Goal: Task Accomplishment & Management: Complete application form

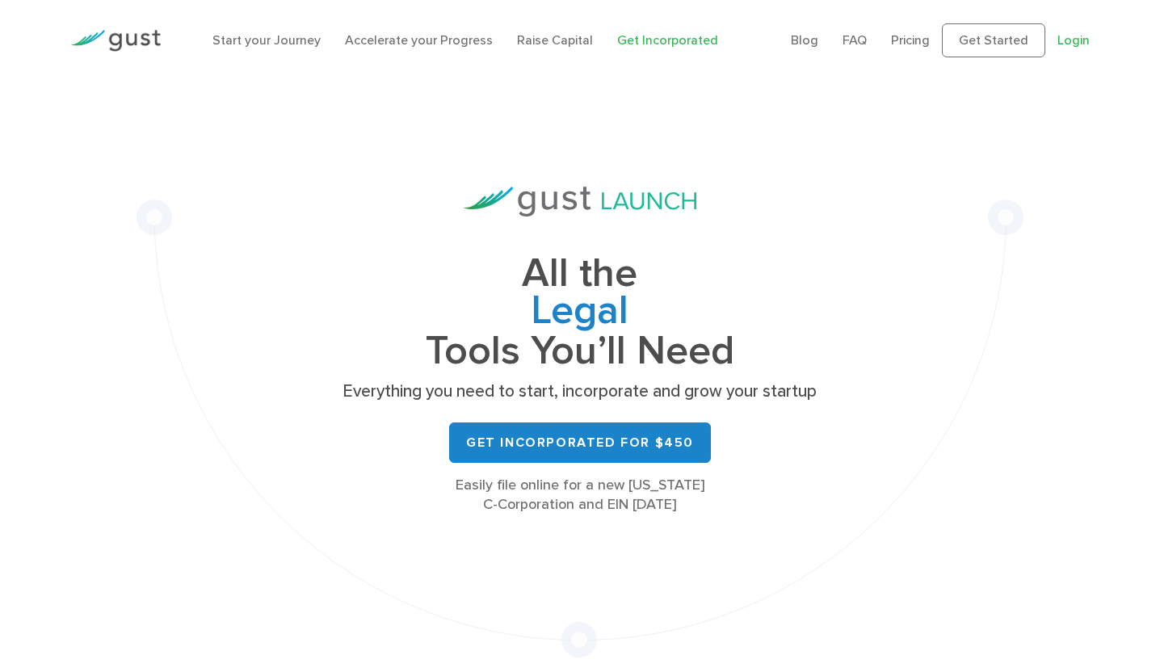
click at [1074, 39] on link "Login" at bounding box center [1073, 39] width 32 height 15
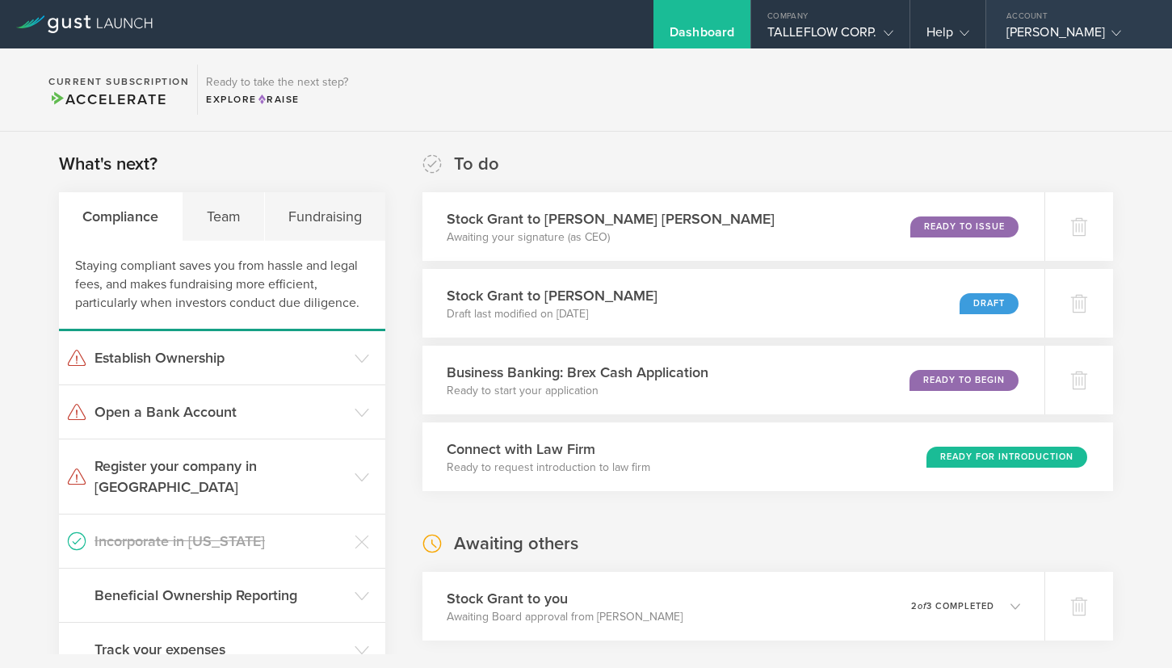
click at [1077, 35] on div "[PERSON_NAME]" at bounding box center [1074, 36] width 137 height 24
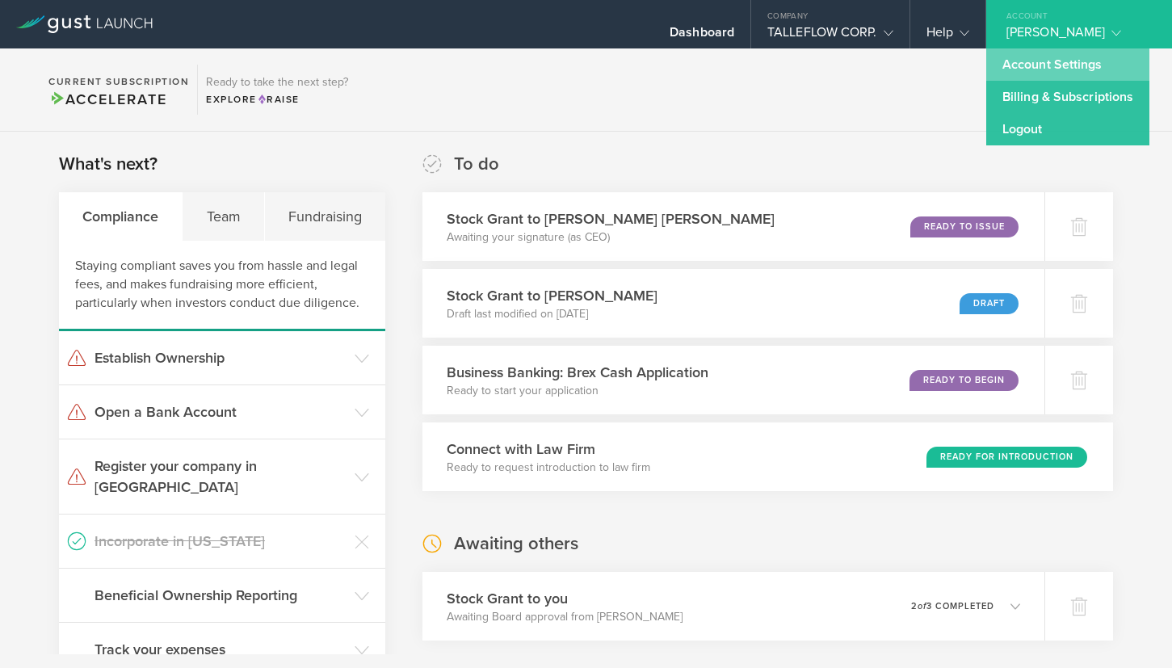
click at [1068, 65] on link "Account Settings" at bounding box center [1067, 64] width 163 height 32
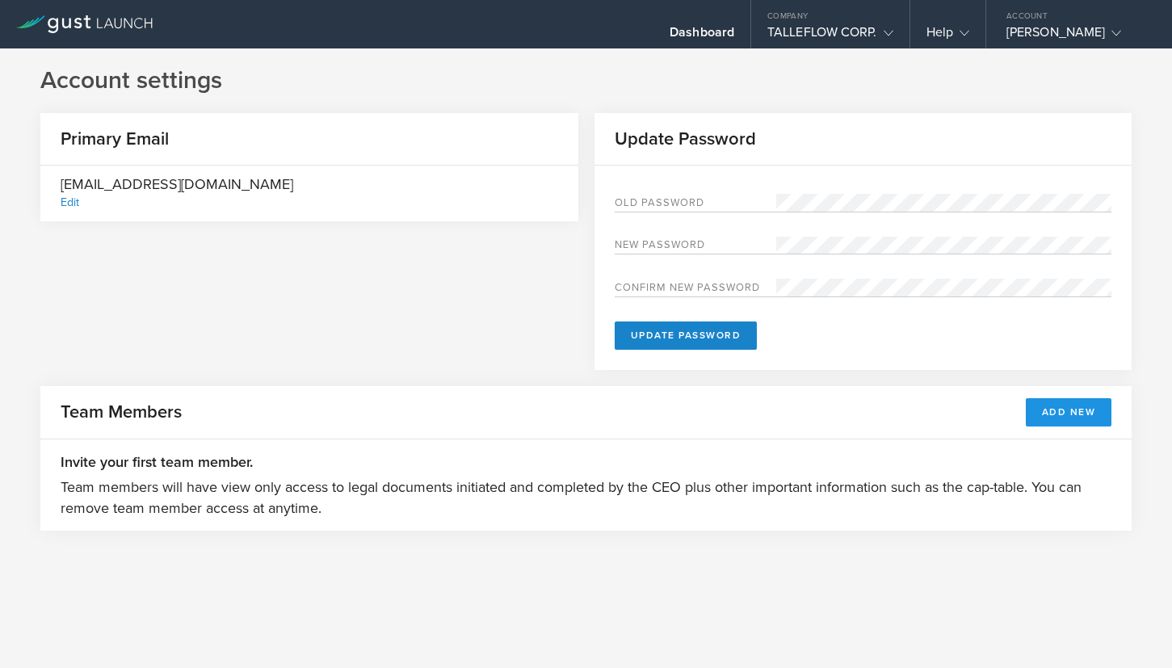
click at [1068, 413] on button "Add New" at bounding box center [1069, 412] width 86 height 28
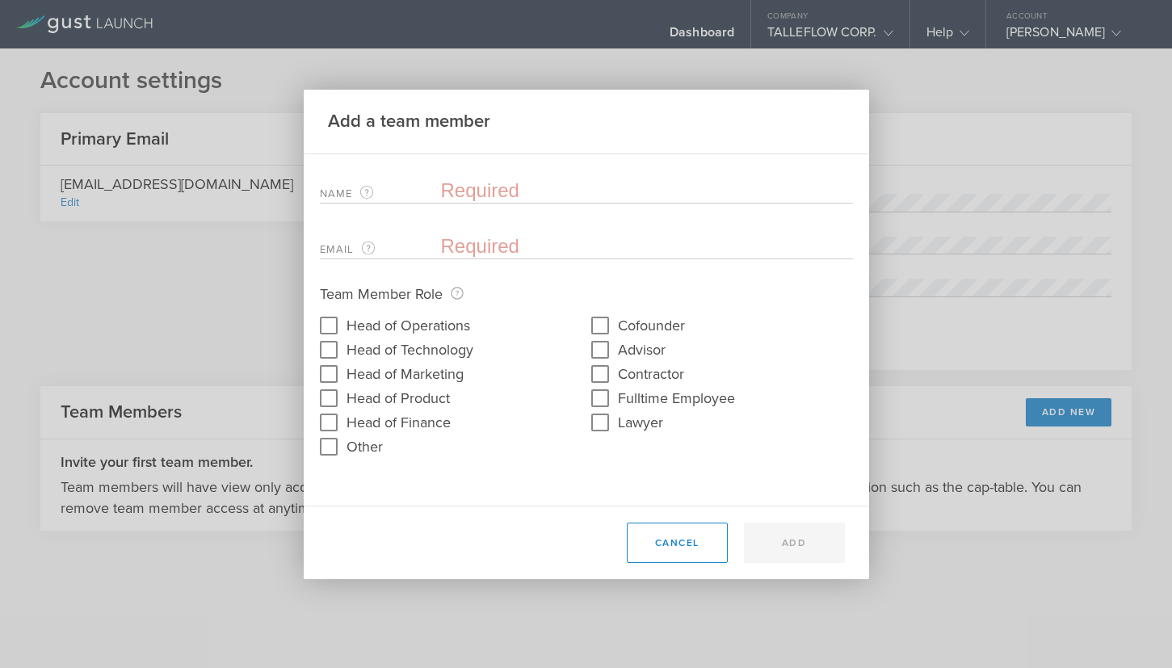
click at [487, 191] on input "text" at bounding box center [647, 190] width 412 height 24
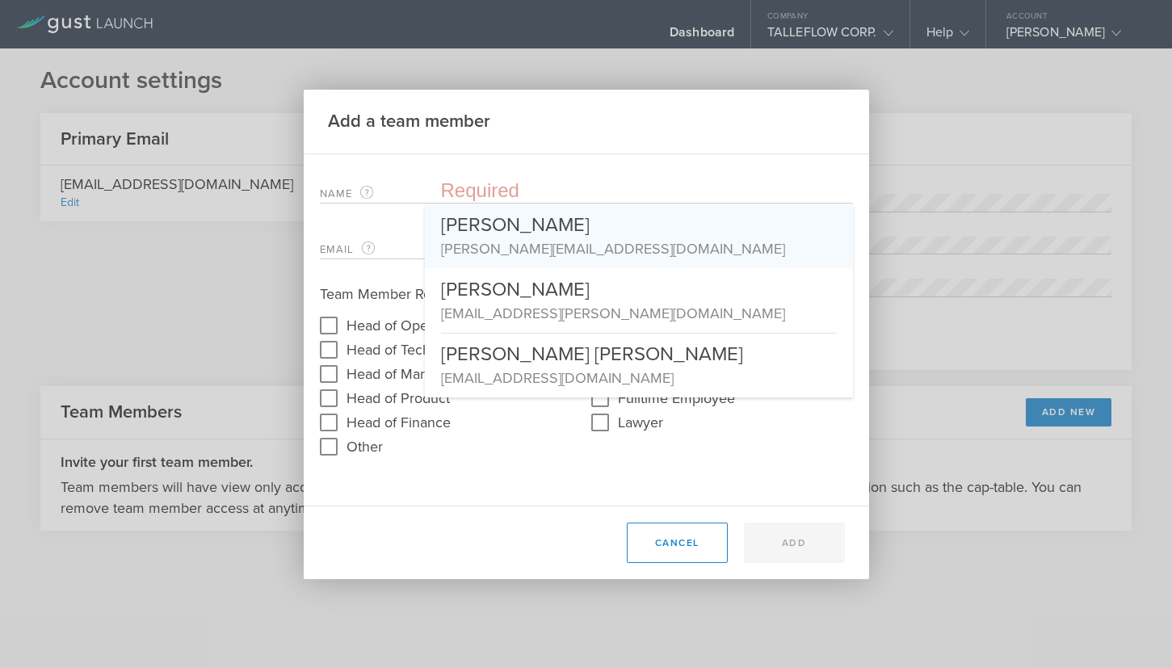
click at [493, 226] on div "[PERSON_NAME]" at bounding box center [639, 221] width 396 height 34
type input "[PERSON_NAME]"
type input "[PERSON_NAME][EMAIL_ADDRESS][DOMAIN_NAME]"
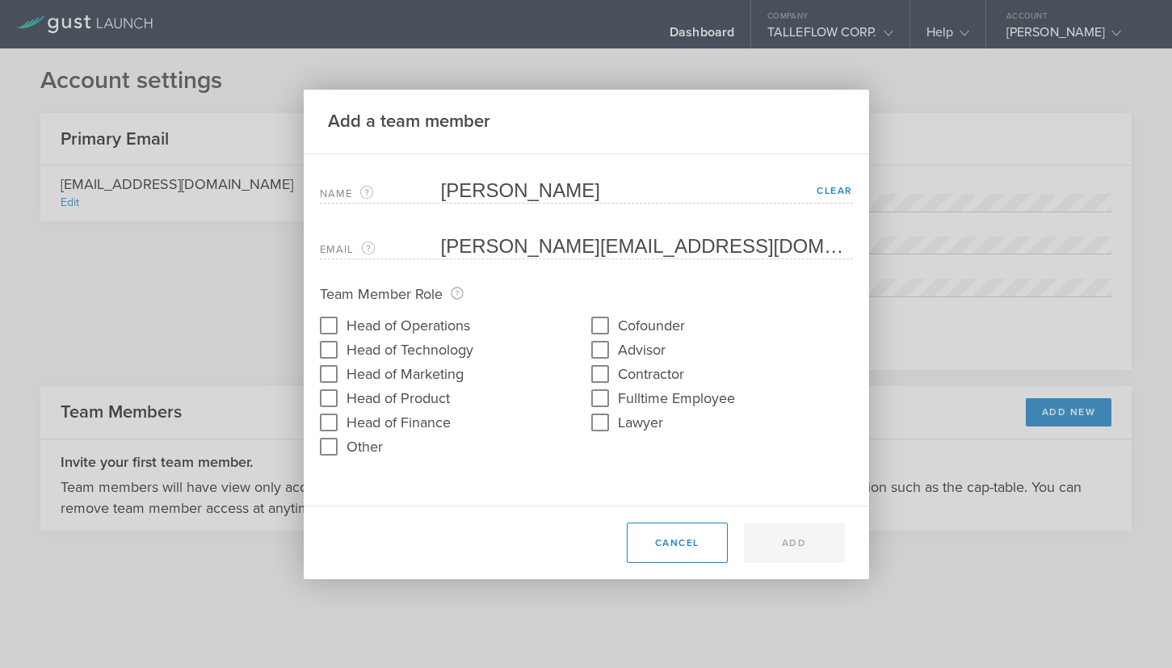
click at [450, 350] on label "Head of Technology" at bounding box center [409, 348] width 127 height 23
click at [342, 350] on input "Head of Technology" at bounding box center [329, 350] width 26 height 26
checkbox input "true"
click at [648, 323] on label "Cofounder" at bounding box center [651, 324] width 67 height 23
click at [613, 323] on input "Cofounder" at bounding box center [600, 326] width 26 height 26
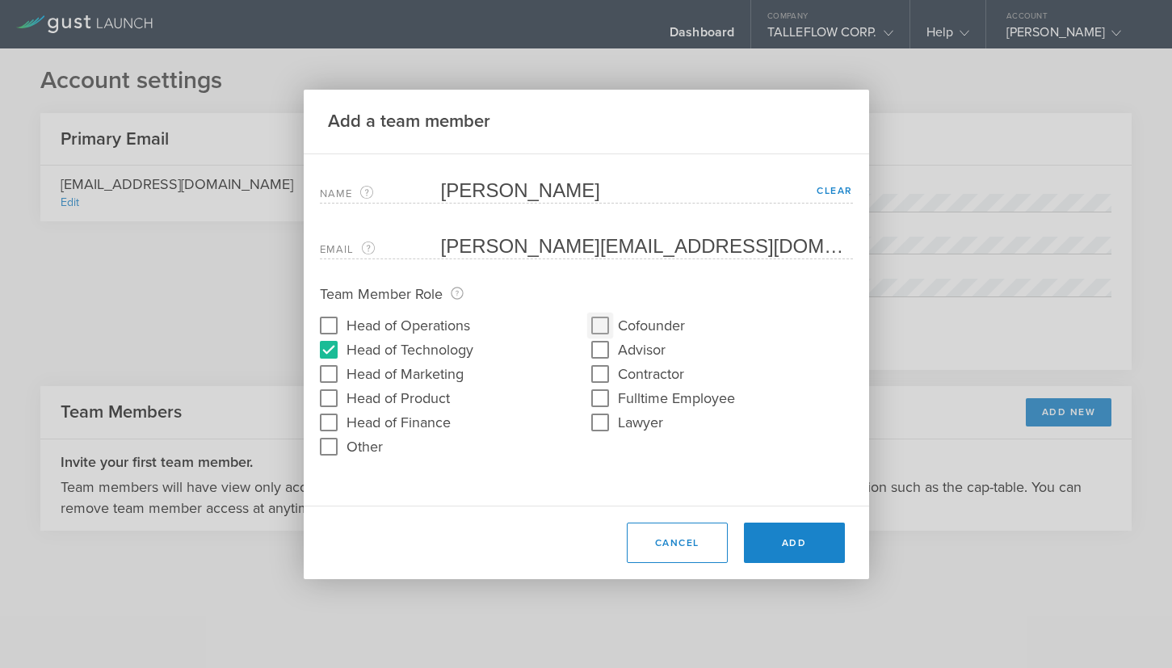
checkbox input "true"
click at [774, 548] on button "Add" at bounding box center [794, 542] width 101 height 40
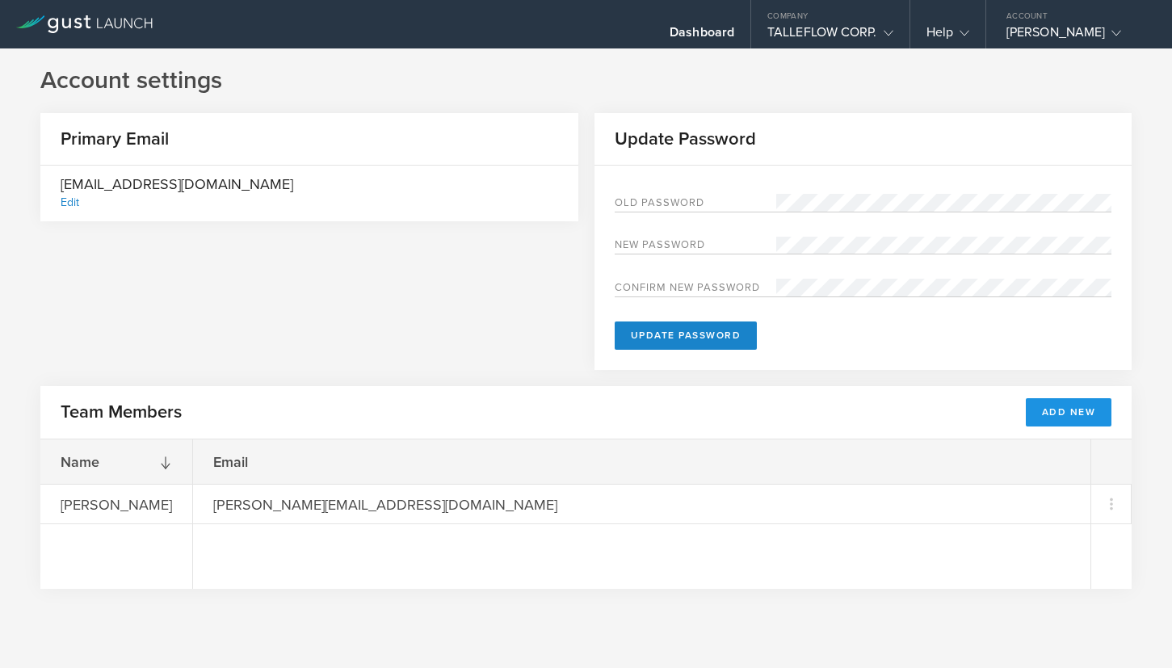
click at [1097, 401] on button "Add New" at bounding box center [1069, 412] width 86 height 28
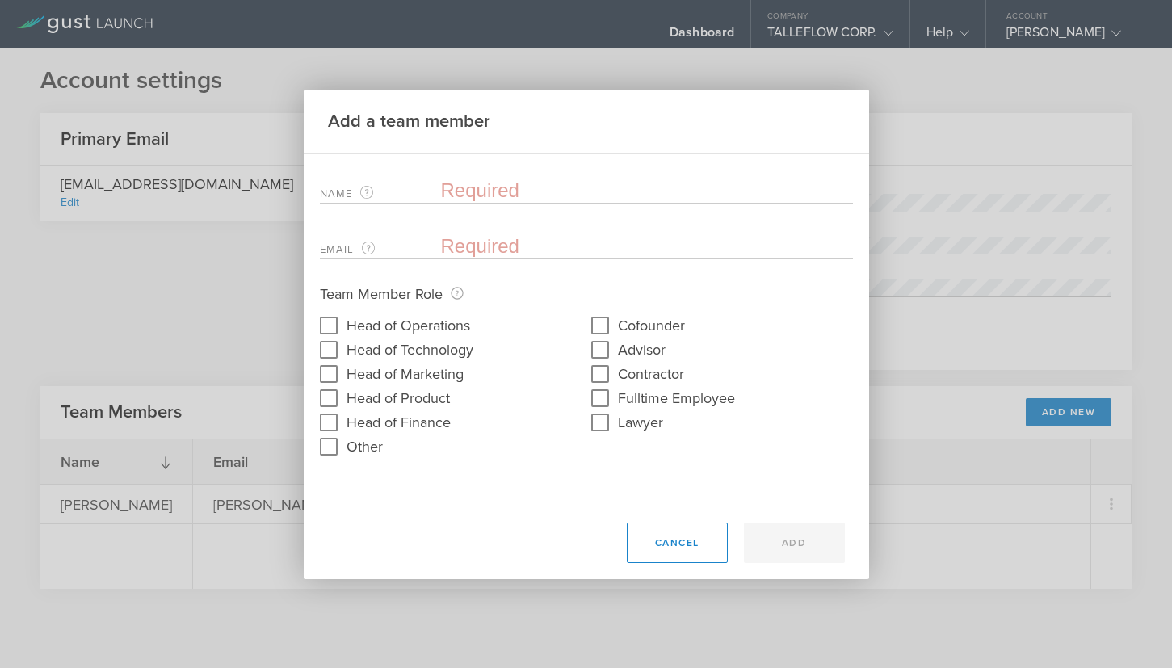
click at [427, 397] on label "Head of Product" at bounding box center [397, 396] width 103 height 23
click at [342, 397] on input "Head of Product" at bounding box center [329, 398] width 26 height 26
checkbox input "true"
click at [661, 325] on label "Cofounder" at bounding box center [651, 324] width 67 height 23
click at [613, 325] on input "Cofounder" at bounding box center [600, 326] width 26 height 26
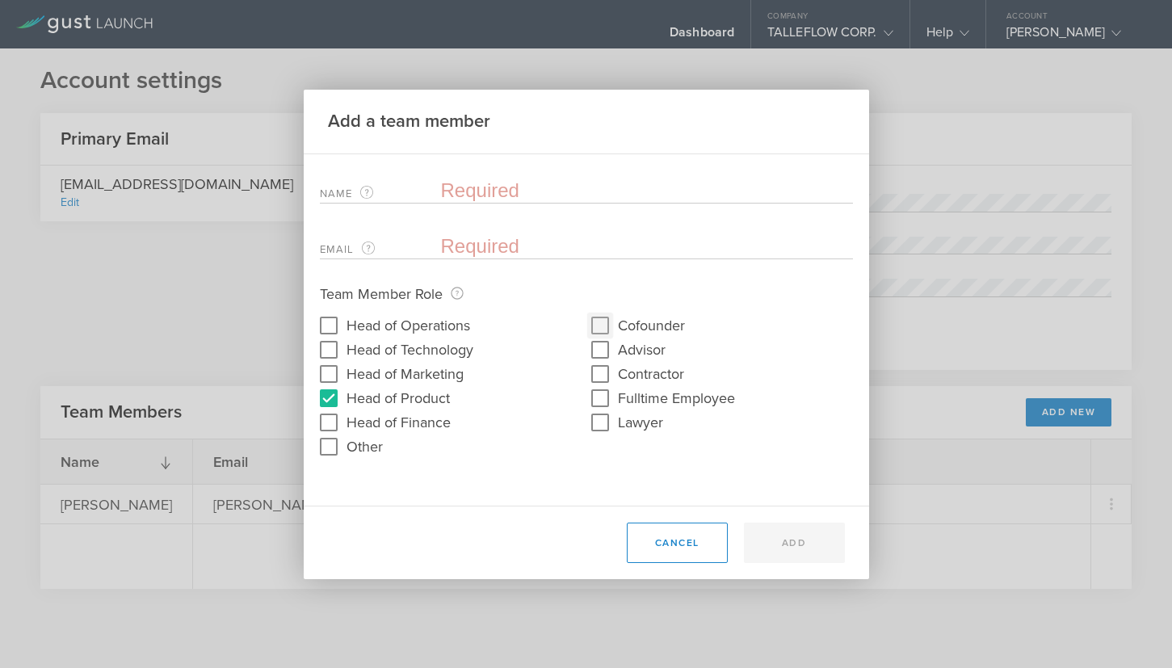
checkbox input "true"
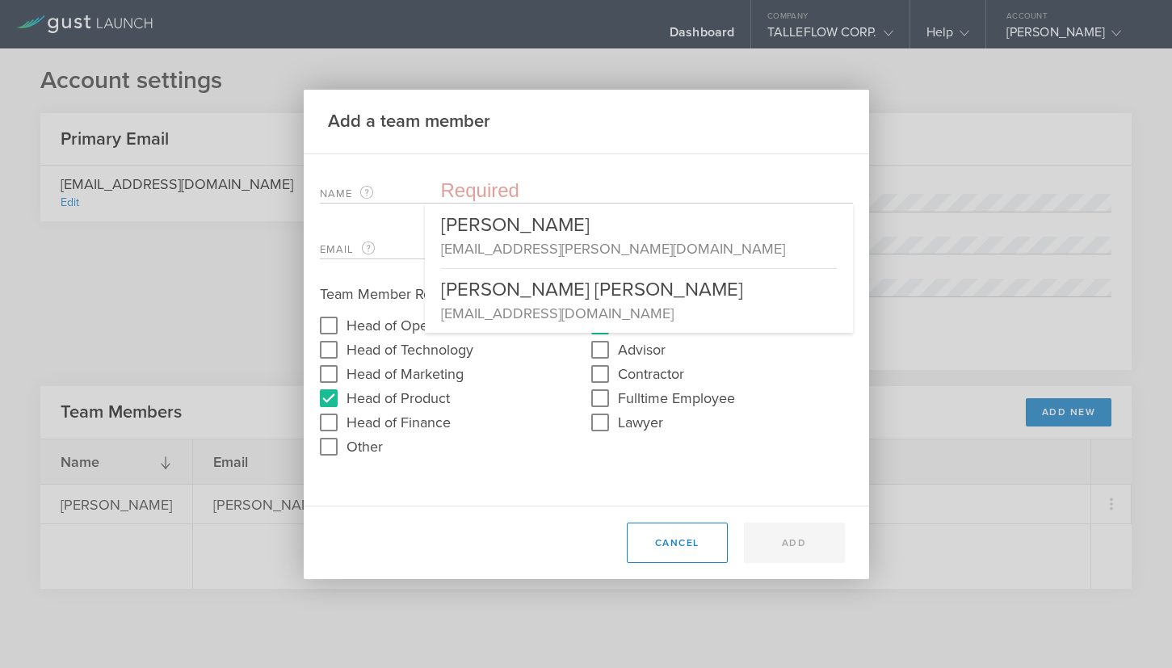
click at [469, 194] on input "text" at bounding box center [647, 190] width 412 height 24
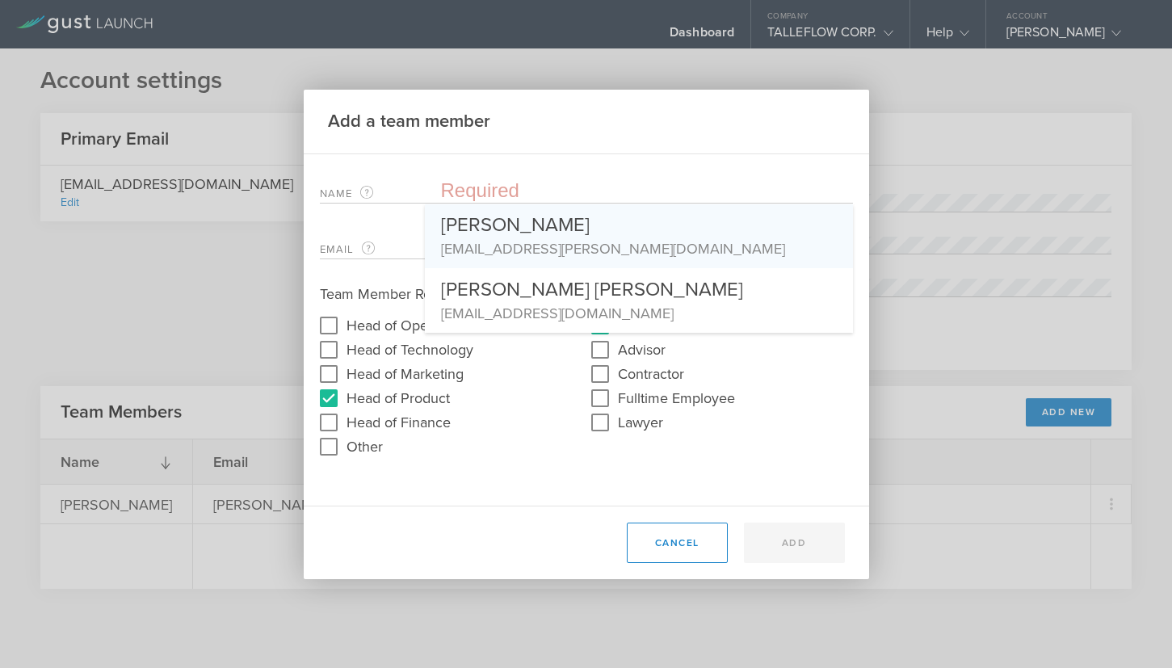
click at [515, 227] on div "[PERSON_NAME]" at bounding box center [639, 221] width 396 height 34
type input "[PERSON_NAME]"
type input "[EMAIL_ADDRESS][PERSON_NAME][DOMAIN_NAME]"
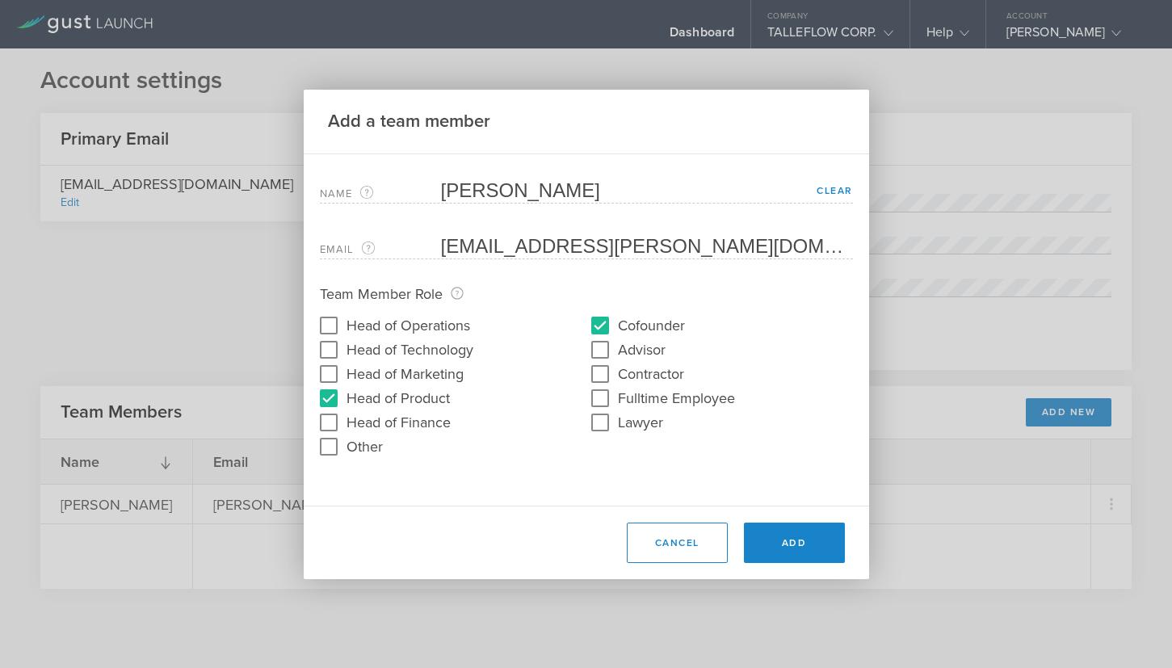
click at [806, 536] on button "Add" at bounding box center [794, 542] width 101 height 40
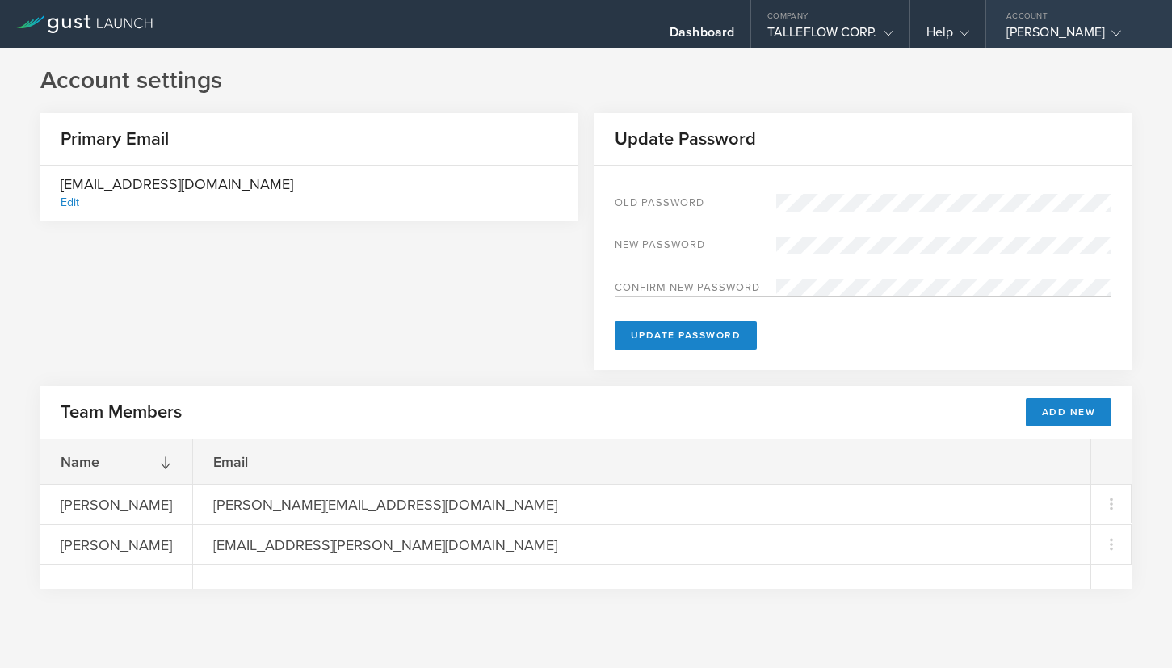
click at [1039, 32] on div "[PERSON_NAME]" at bounding box center [1074, 36] width 137 height 24
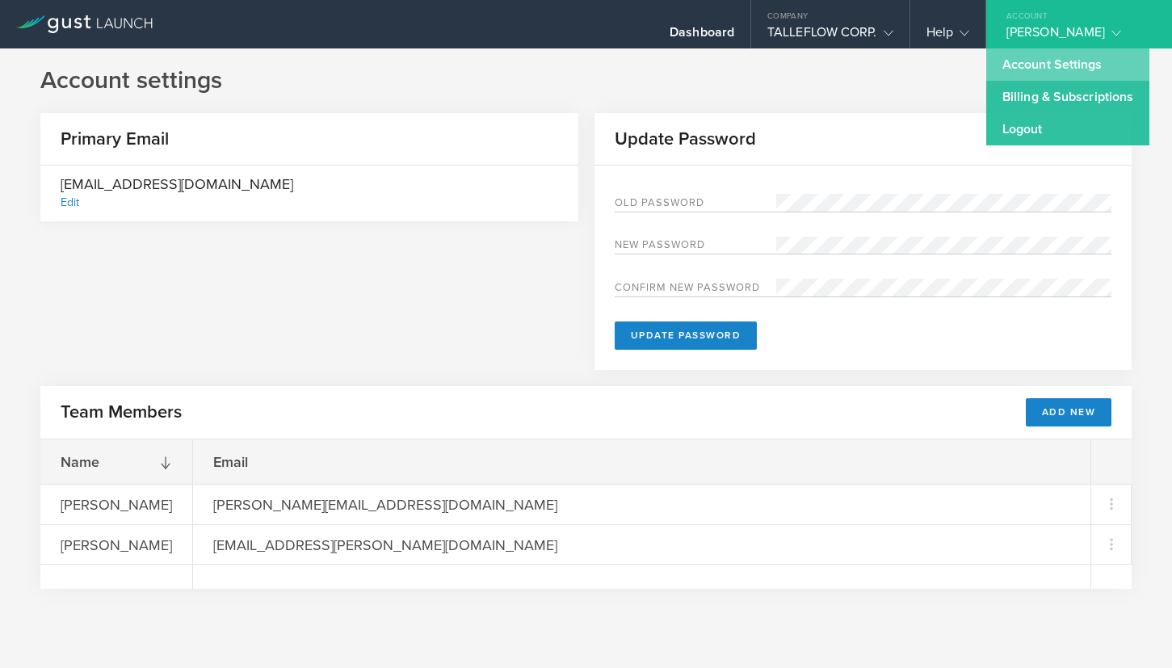
click at [1040, 65] on link "Account Settings" at bounding box center [1067, 64] width 163 height 32
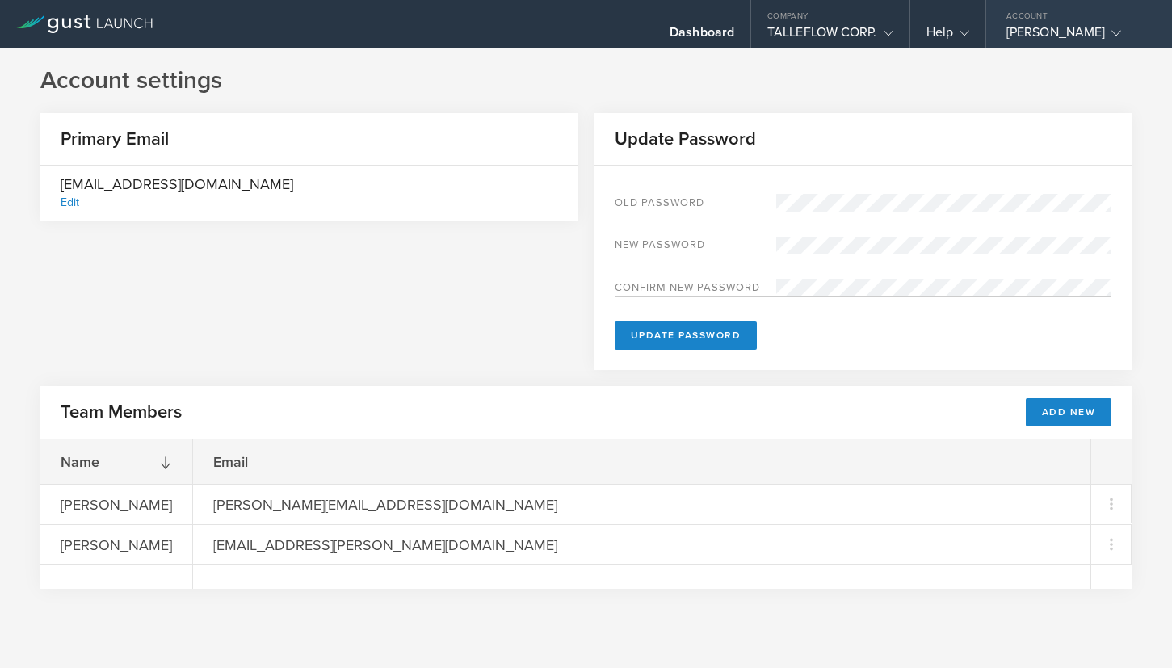
click at [1024, 24] on div "[PERSON_NAME]" at bounding box center [1074, 36] width 137 height 24
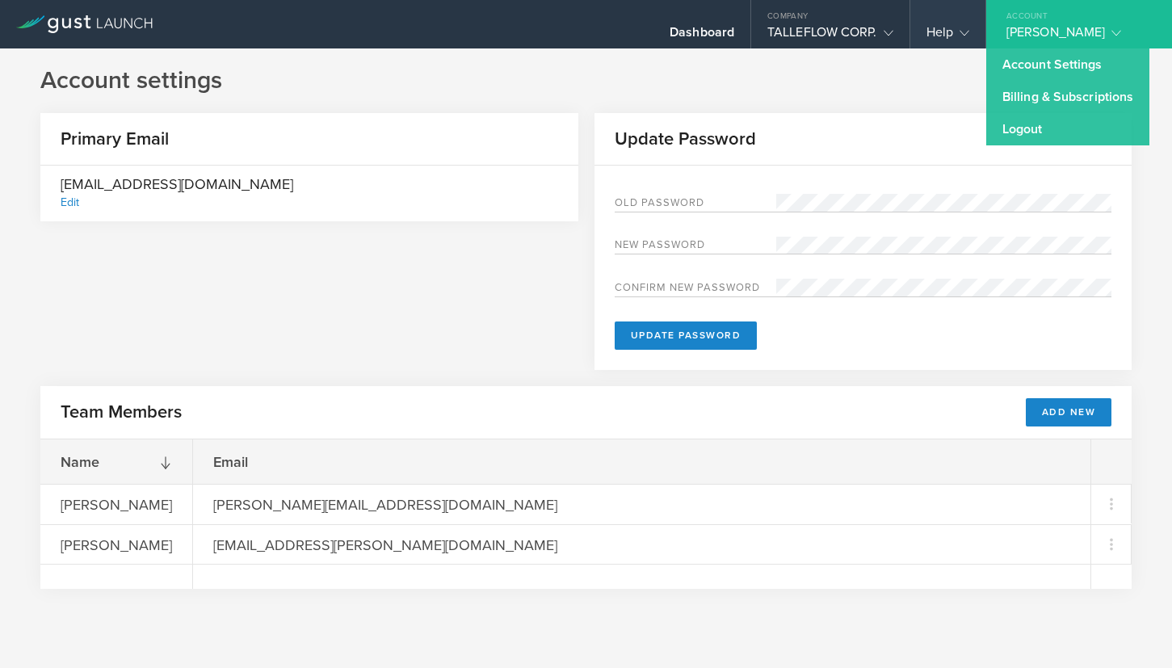
click at [947, 29] on div "Help" at bounding box center [947, 36] width 43 height 24
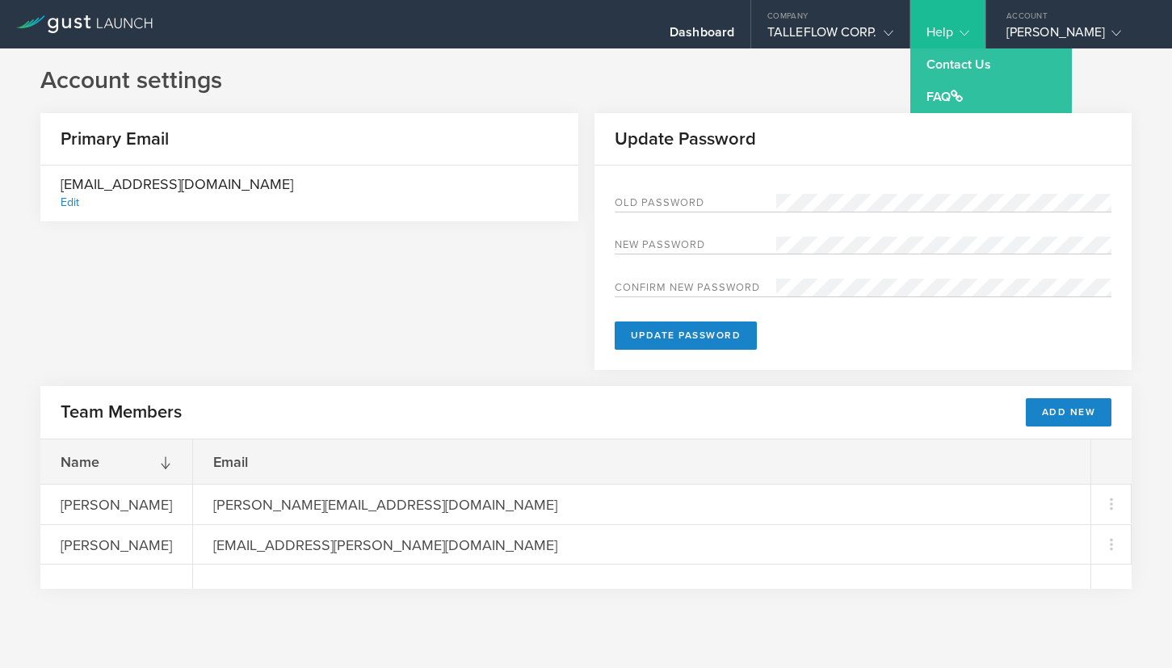
click at [853, 75] on h1 "Account settings" at bounding box center [585, 81] width 1091 height 32
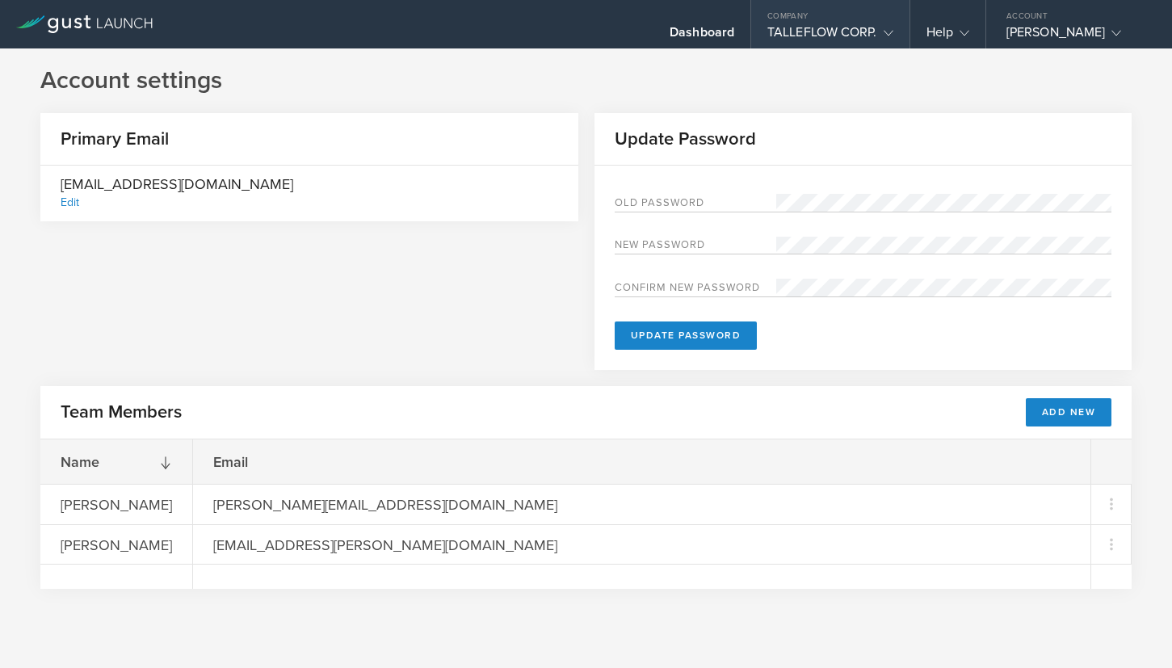
click at [857, 27] on div "TALLEFLOW CORP." at bounding box center [830, 36] width 126 height 24
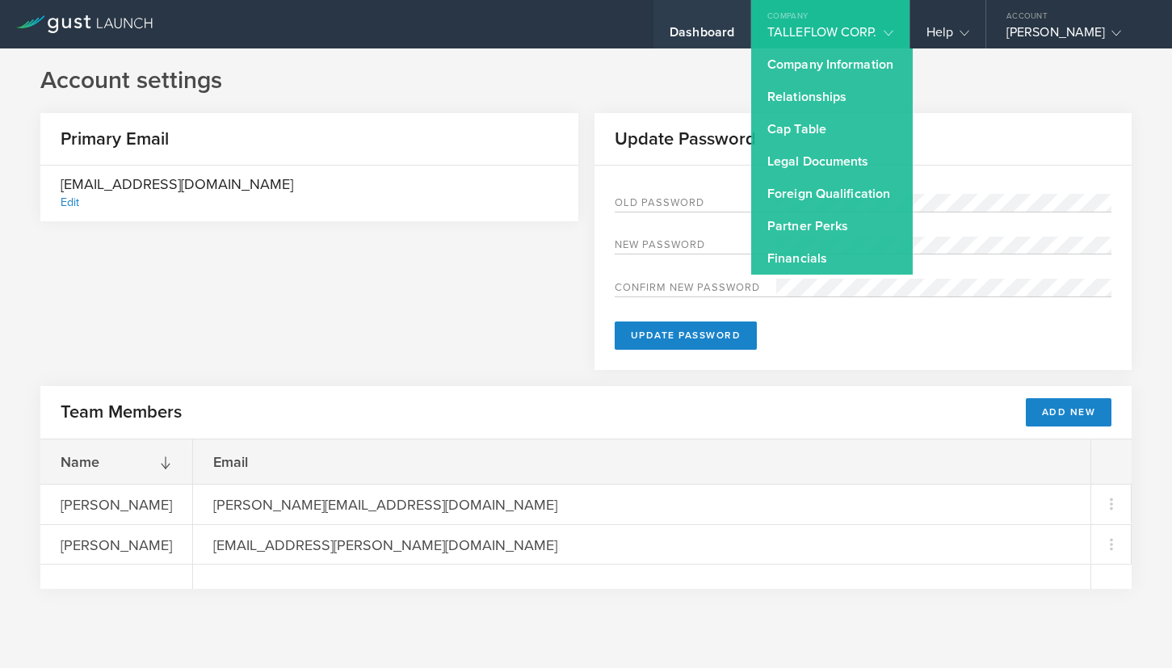
click at [699, 33] on div "Dashboard" at bounding box center [701, 36] width 65 height 24
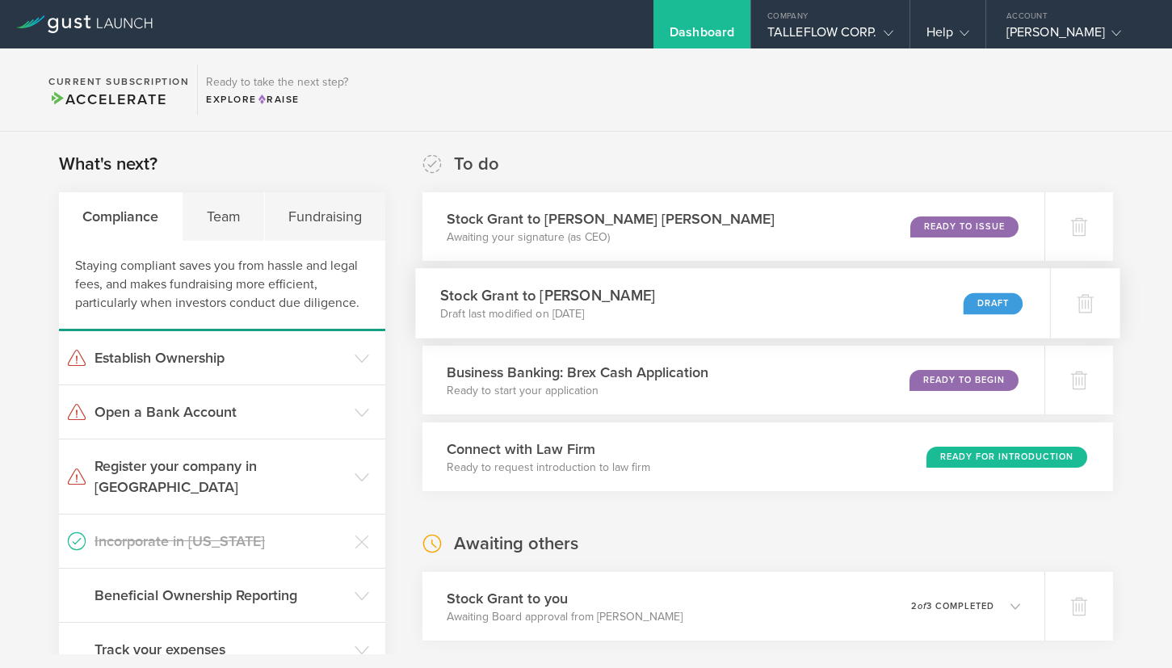
click at [760, 297] on div "Stock Grant to Alper Demirci Draft last modified on Sep 25, 2025 Draft" at bounding box center [733, 303] width 634 height 70
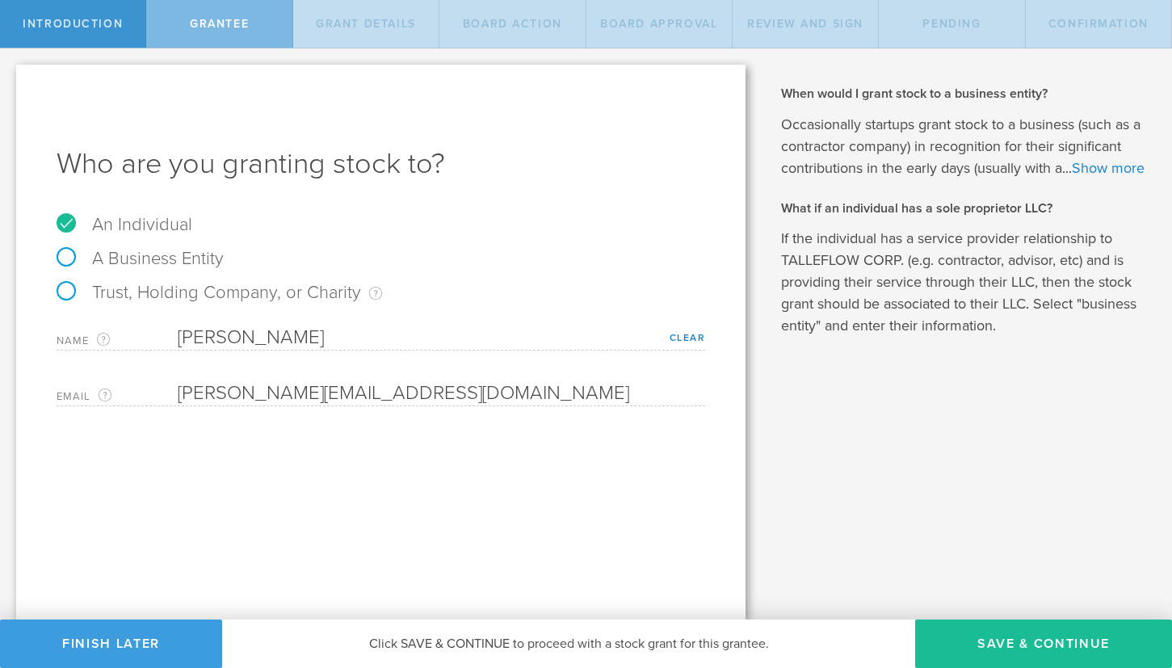
drag, startPoint x: 244, startPoint y: 407, endPoint x: 254, endPoint y: 403, distance: 11.2
click at [244, 407] on div "Who are you granting stock to? An Individual A Business Entity Trust, Holding C…" at bounding box center [380, 342] width 729 height 555
click at [690, 338] on link "Clear" at bounding box center [687, 337] width 36 height 11
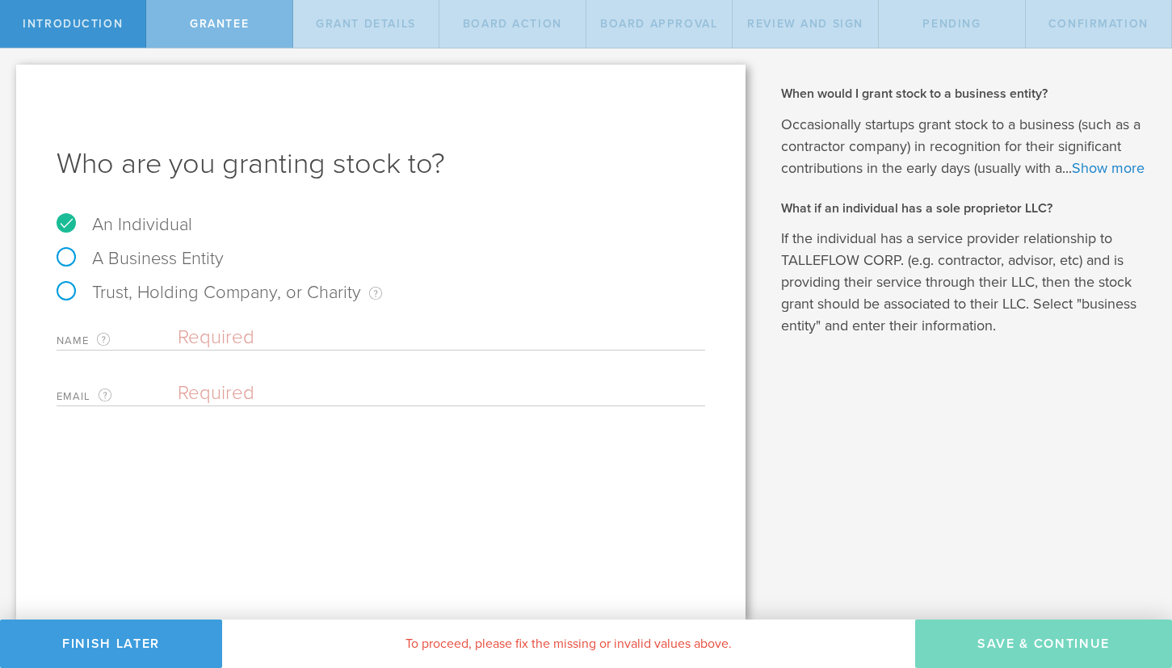
click at [228, 338] on input "text" at bounding box center [441, 337] width 527 height 24
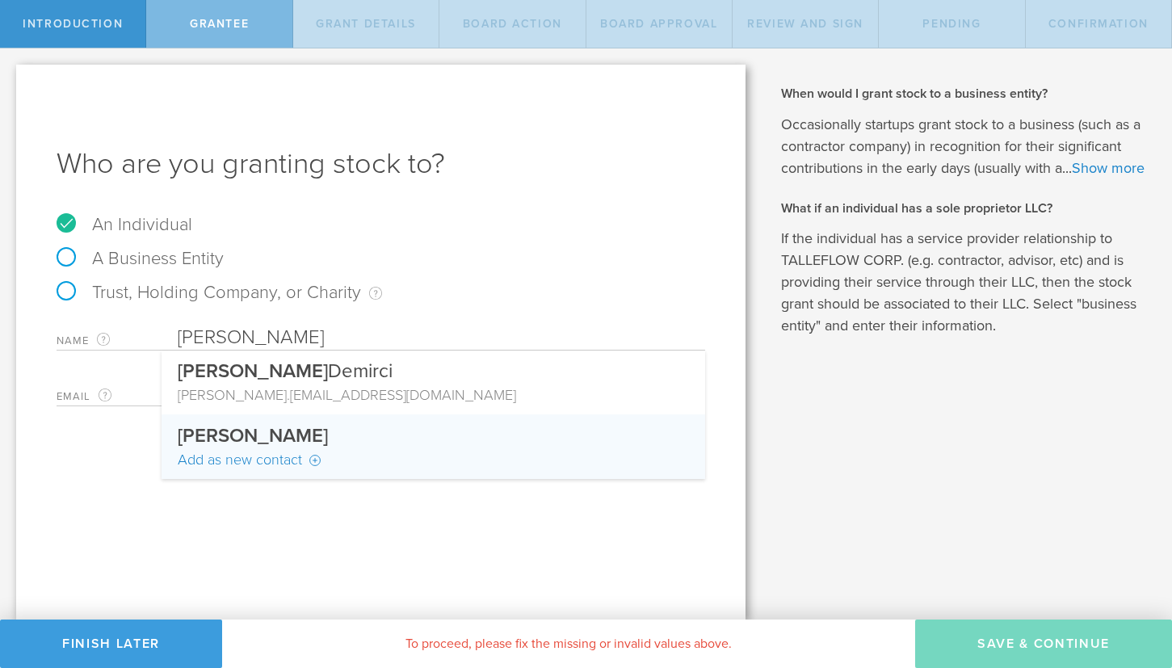
type input "Alper"
click at [250, 461] on div "Add as new contact" at bounding box center [433, 459] width 511 height 21
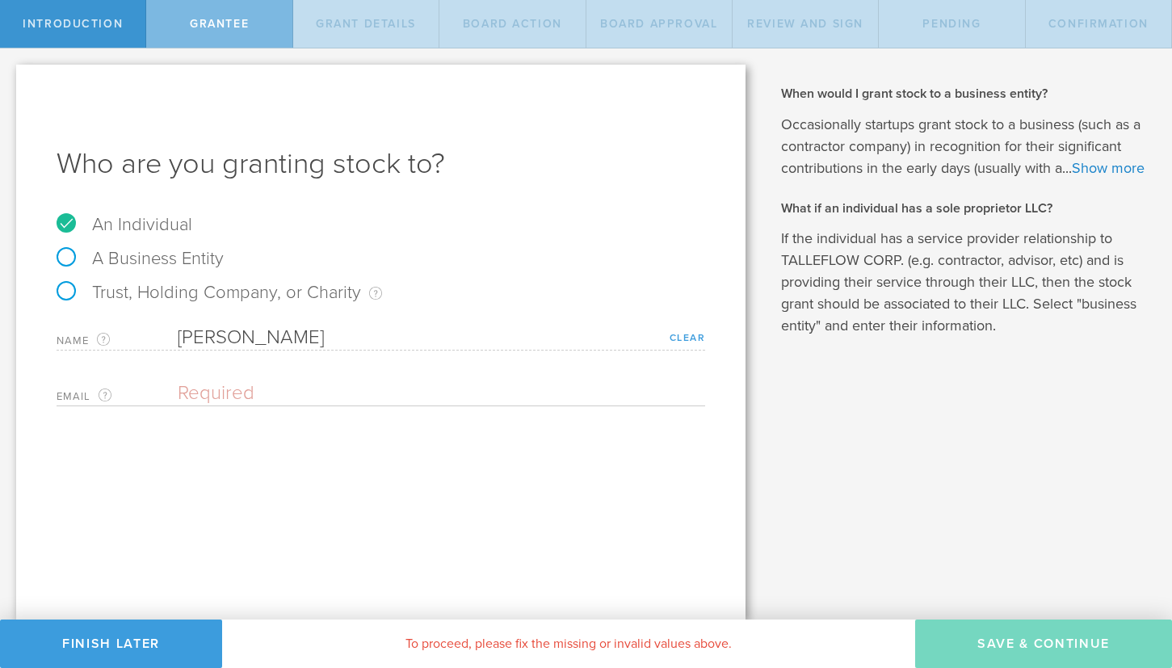
click at [694, 332] on link "Clear" at bounding box center [687, 337] width 36 height 11
drag, startPoint x: 212, startPoint y: 411, endPoint x: 229, endPoint y: 395, distance: 23.4
click at [212, 411] on div "Who are you granting stock to? An Individual A Business Entity Trust, Holding C…" at bounding box center [380, 342] width 729 height 555
click at [229, 395] on input "email" at bounding box center [437, 393] width 519 height 24
paste input "alper.demirci@gmail.com"
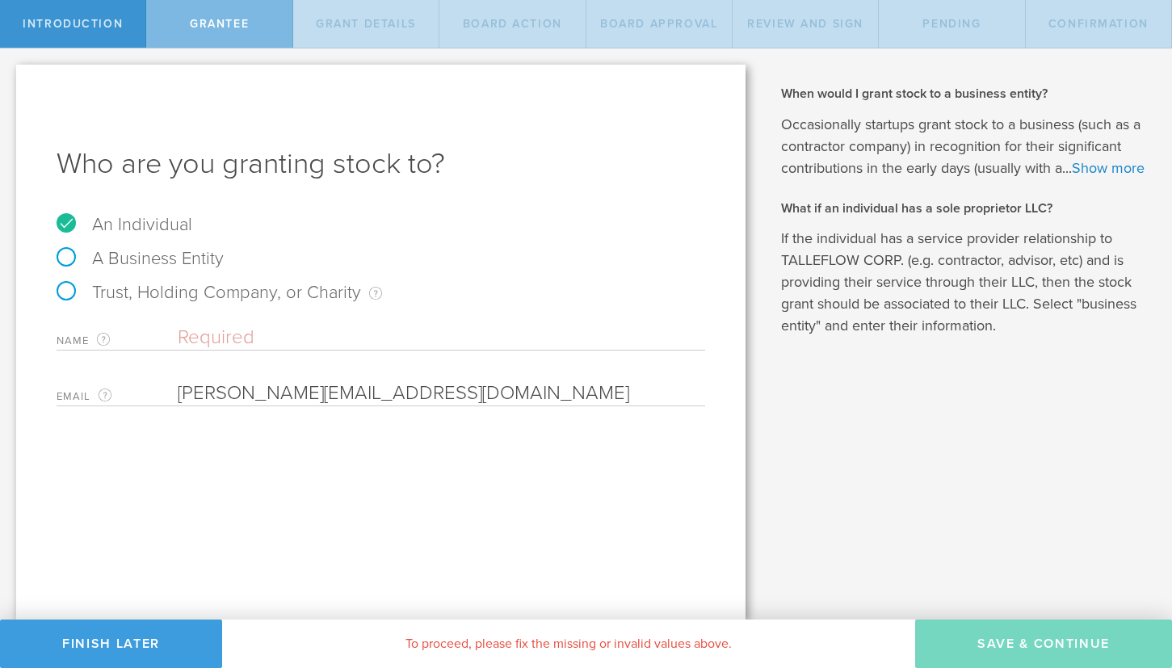
type input "alper.demirci@gmail.com"
click at [254, 332] on input "text" at bounding box center [441, 337] width 527 height 24
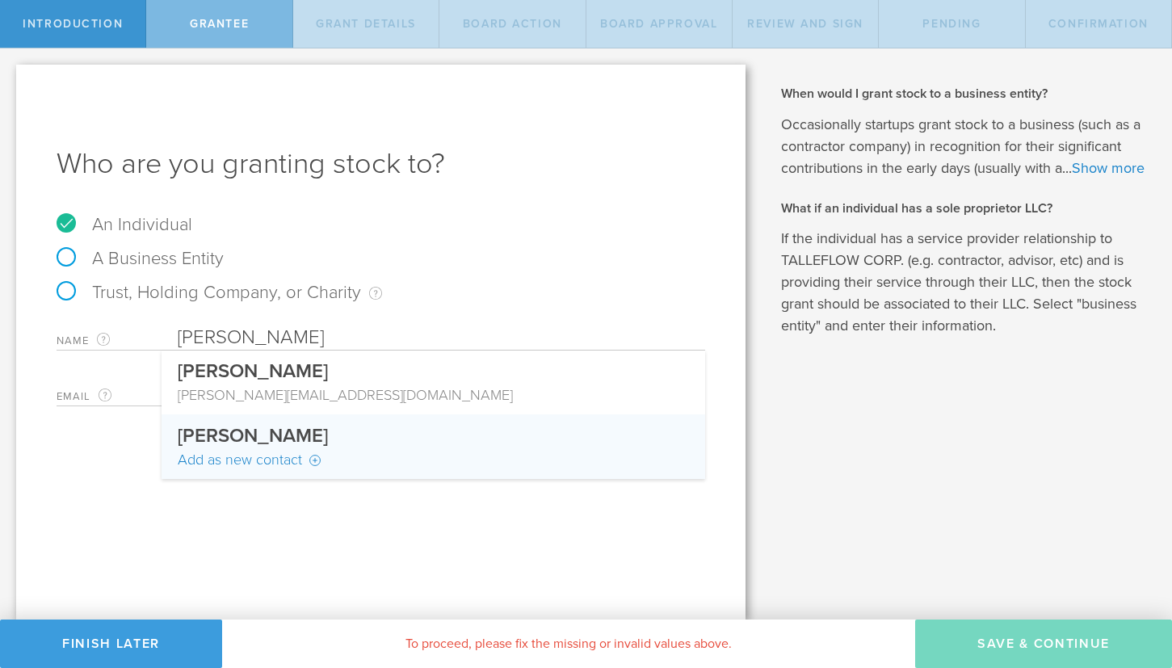
type input "[PERSON_NAME]"
click at [237, 452] on div "Add as new contact" at bounding box center [433, 459] width 511 height 21
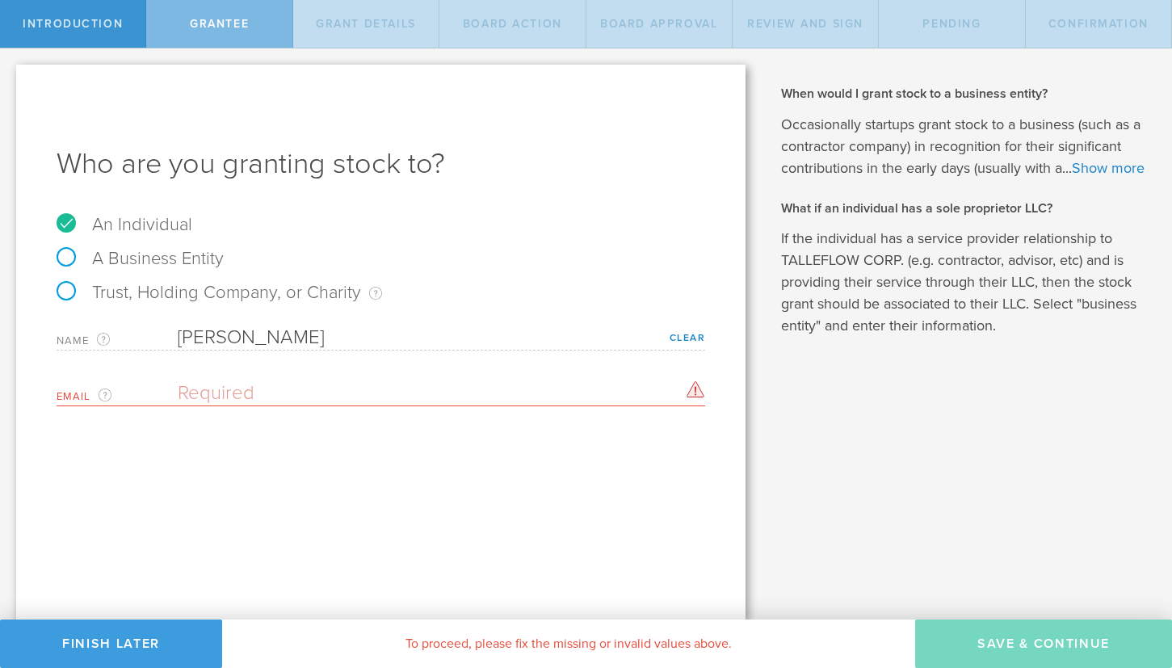
click at [268, 397] on input "email" at bounding box center [437, 393] width 519 height 24
paste input "alper.demirci@gmail.com"
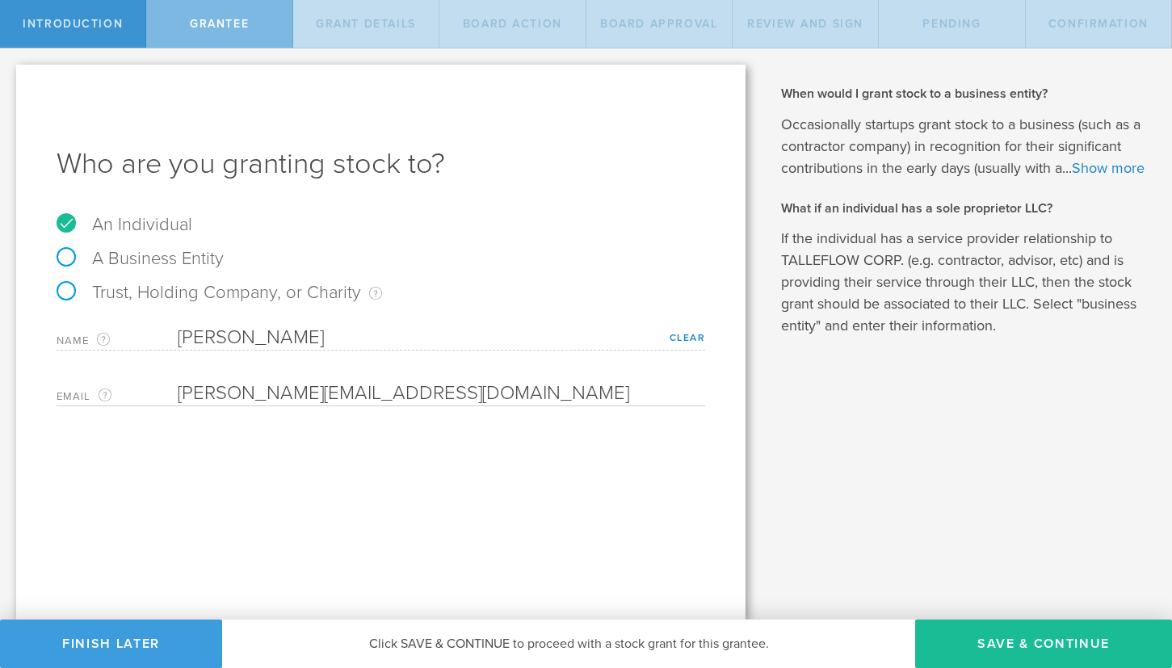
type input "alper.demirci@gmail.com"
click at [492, 500] on div "Who are you granting stock to? An Individual A Business Entity Trust, Holding C…" at bounding box center [380, 342] width 729 height 555
click at [1089, 653] on button "Save & Continue" at bounding box center [1043, 643] width 257 height 48
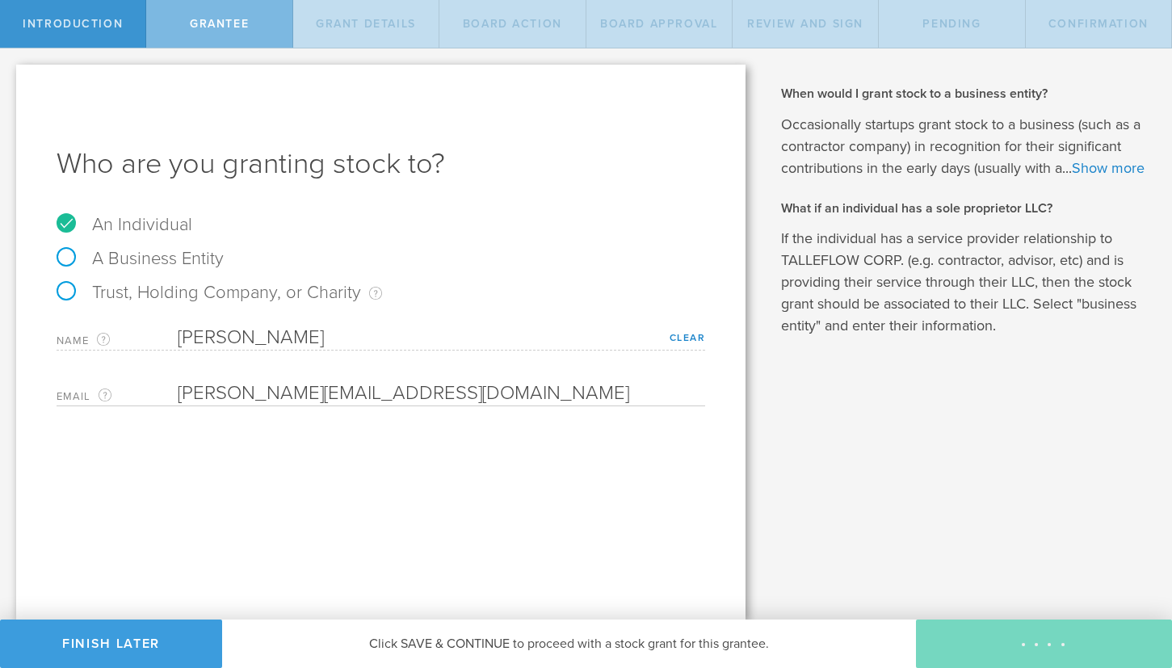
type input "2,628,571"
type input "48"
type input "12"
select select "none"
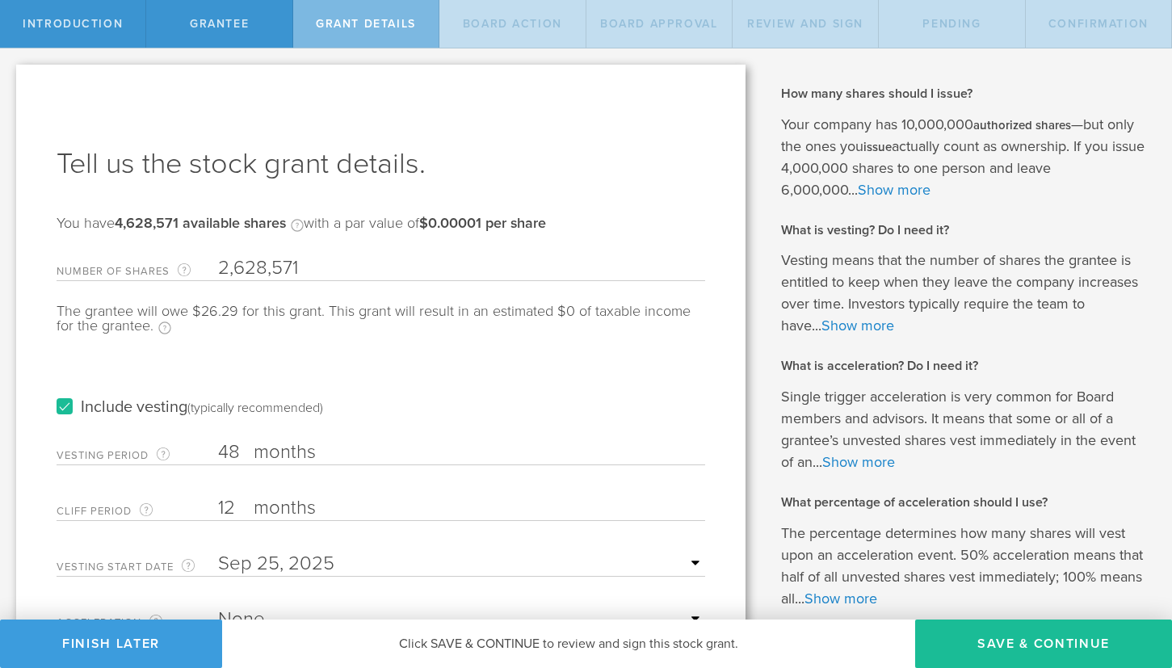
scroll to position [151, 0]
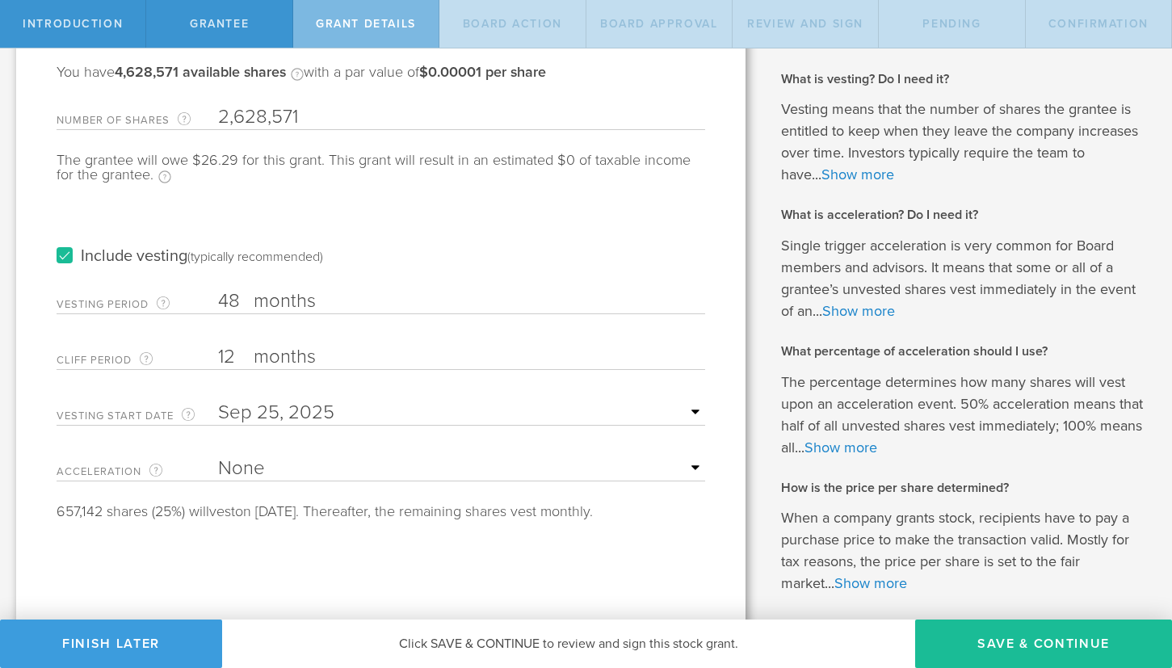
click at [280, 410] on input "text" at bounding box center [461, 413] width 487 height 24
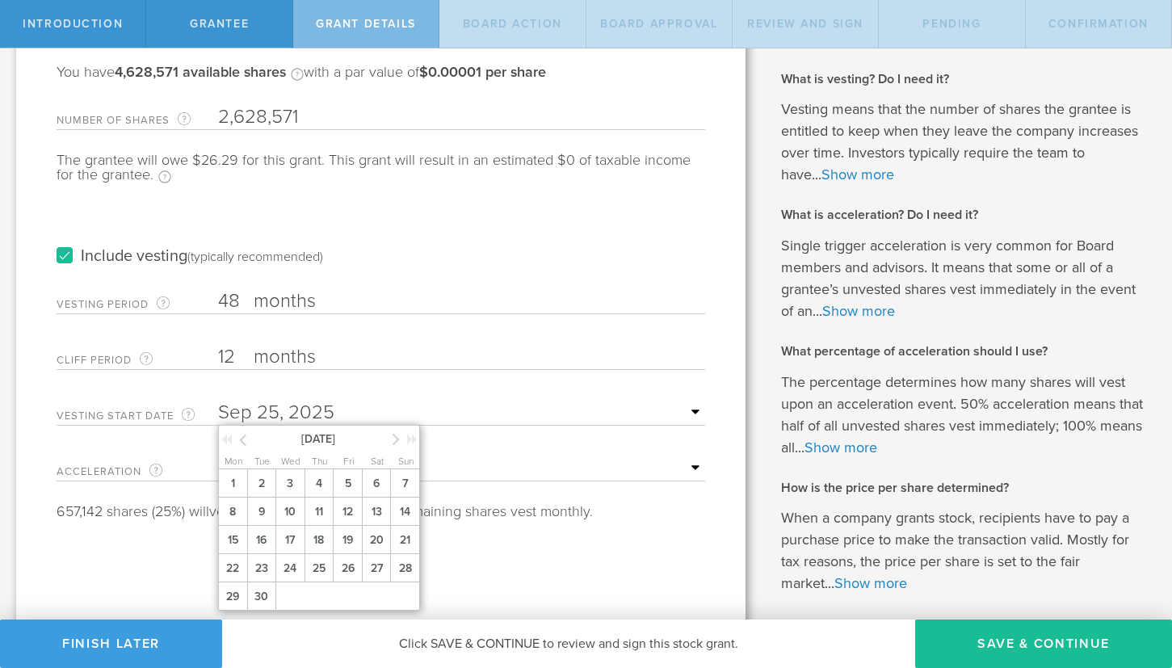
click at [248, 443] on div at bounding box center [235, 442] width 28 height 16
click at [243, 443] on icon at bounding box center [242, 440] width 7 height 20
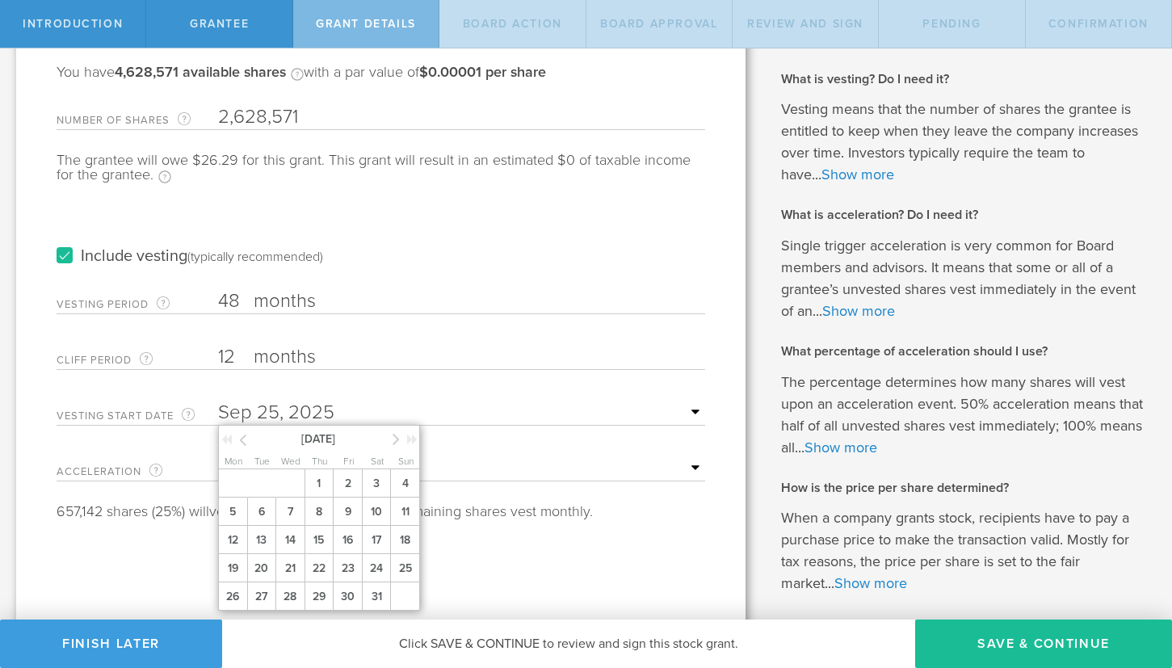
click at [243, 443] on icon at bounding box center [242, 440] width 7 height 20
click at [237, 595] on span "24" at bounding box center [232, 596] width 29 height 28
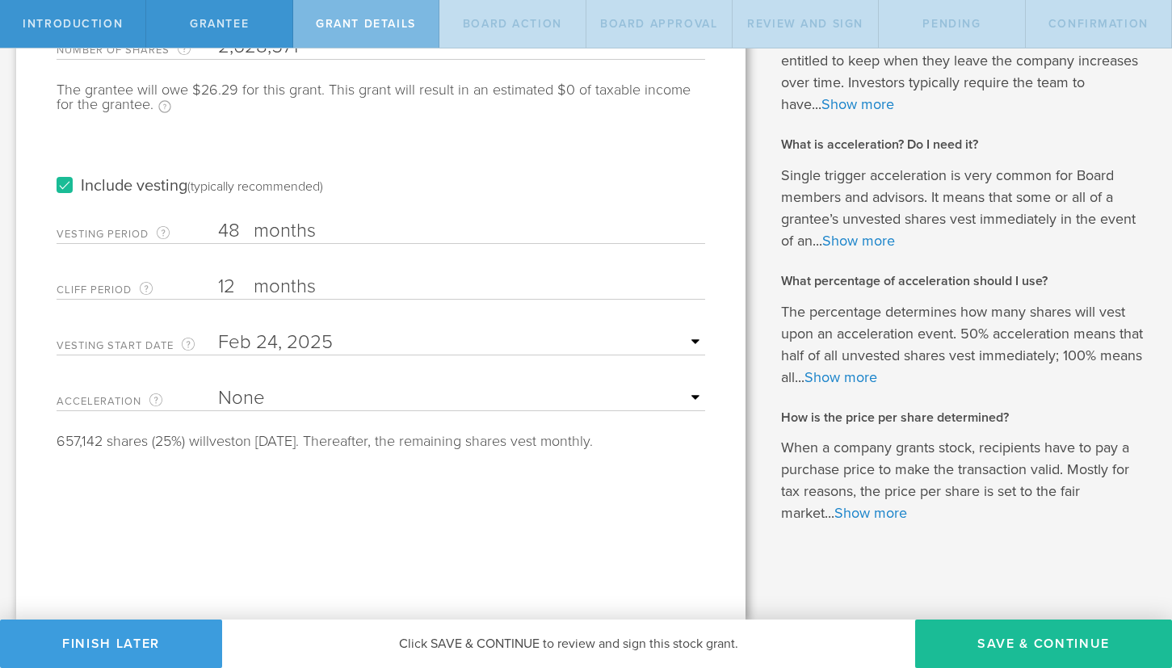
scroll to position [0, 0]
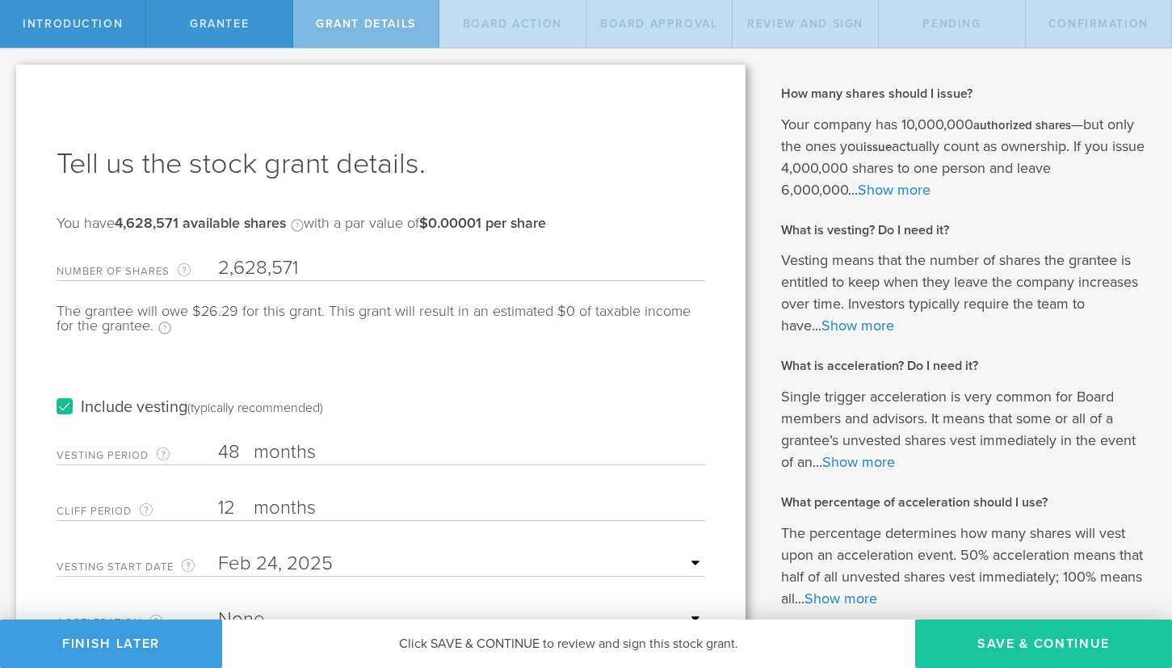
click at [1007, 645] on button "Save & Continue" at bounding box center [1043, 643] width 257 height 48
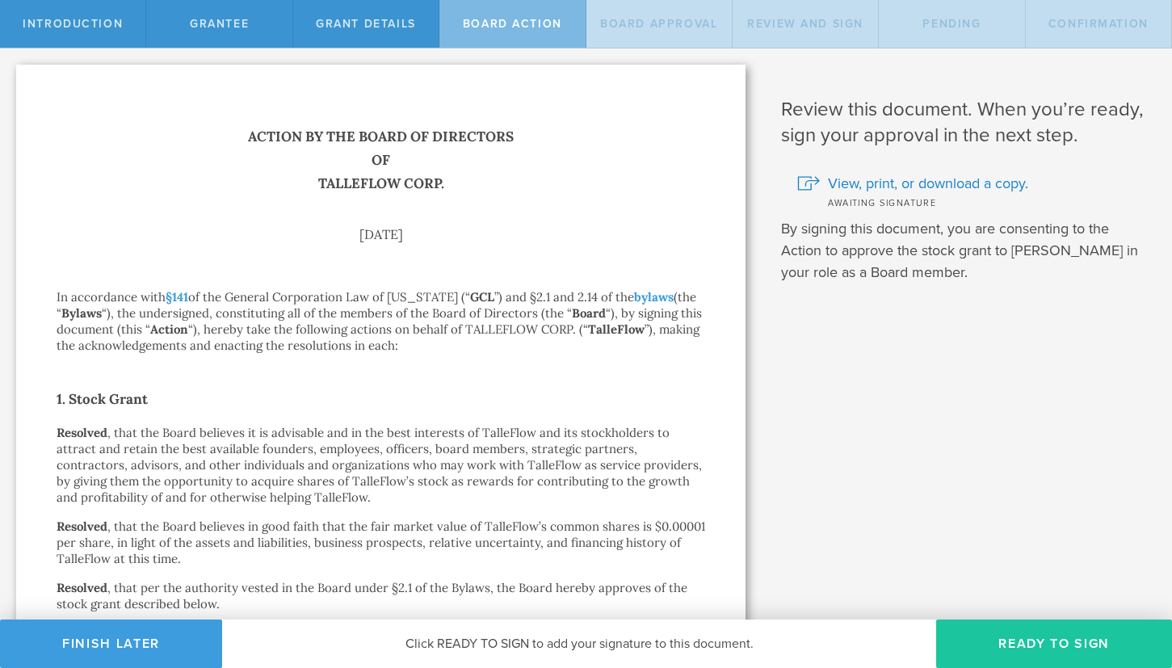
click at [997, 638] on button "Ready to Sign" at bounding box center [1054, 643] width 236 height 48
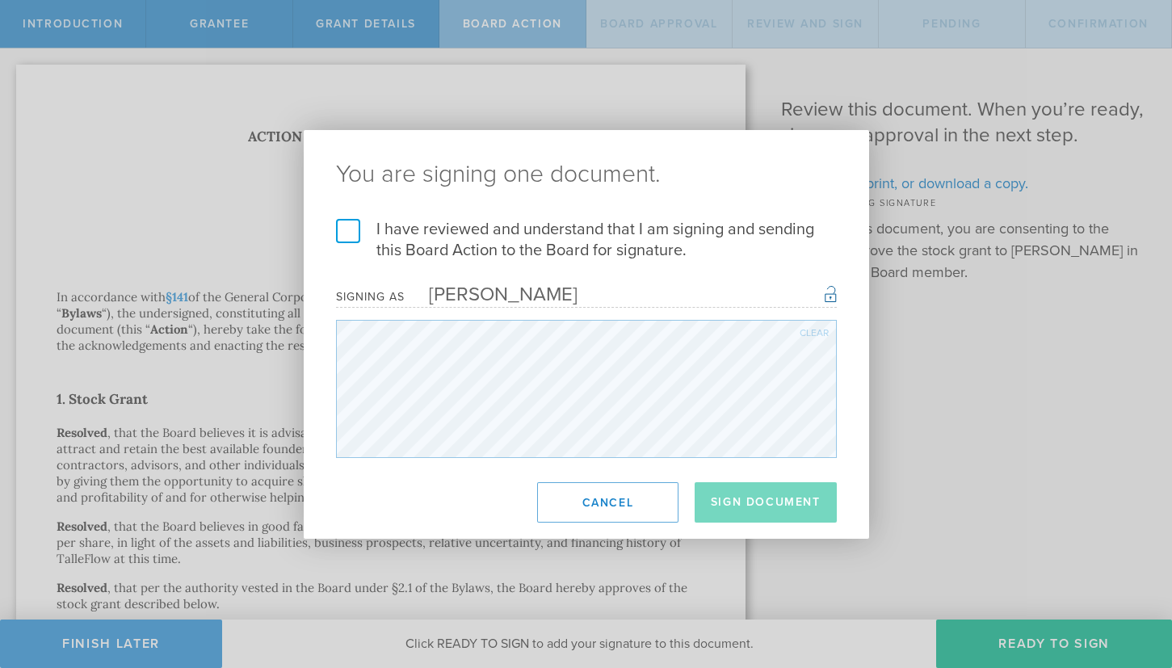
click at [338, 233] on label "I have reviewed and understand that I am signing and sending this Board Action …" at bounding box center [586, 240] width 501 height 42
click at [0, 0] on input "I have reviewed and understand that I am signing and sending this Board Action …" at bounding box center [0, 0] width 0 height 0
click at [741, 508] on button "Sign Document" at bounding box center [766, 502] width 142 height 40
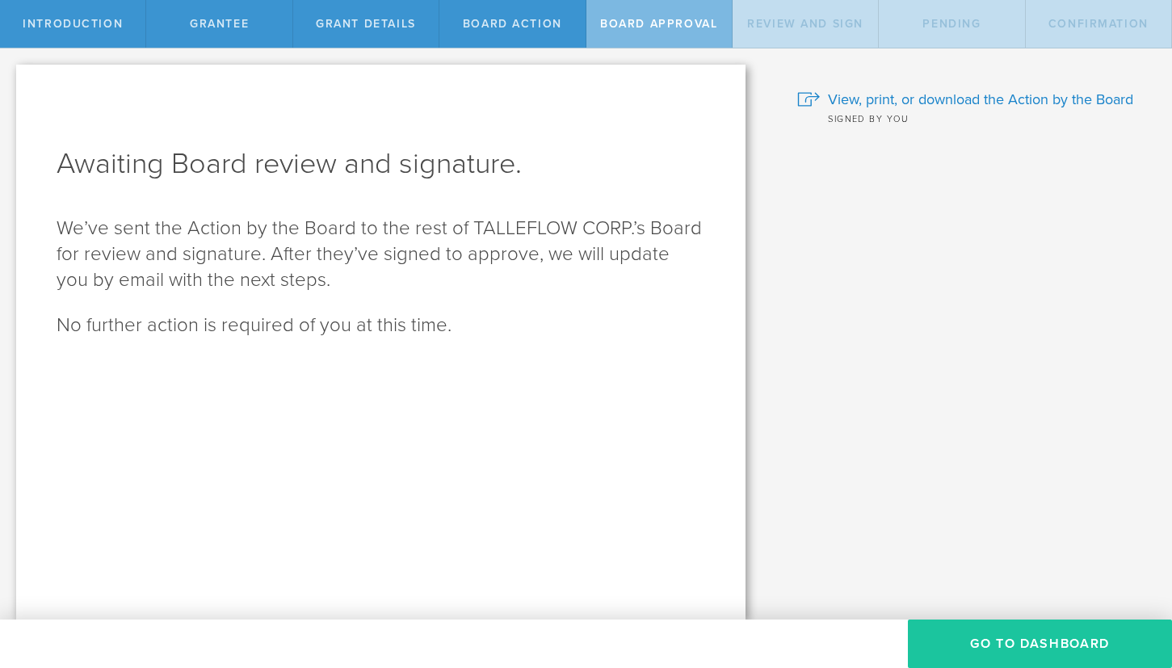
click at [979, 636] on button "Go To Dashboard" at bounding box center [1040, 643] width 264 height 48
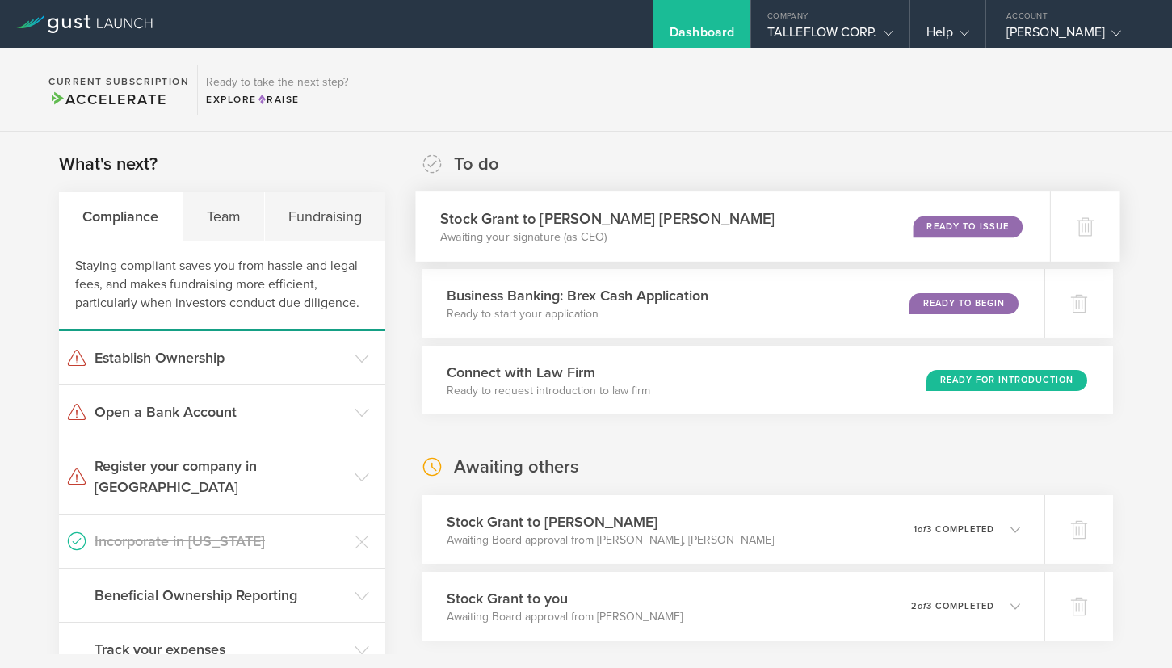
click at [933, 232] on div "Ready to Issue" at bounding box center [968, 227] width 110 height 22
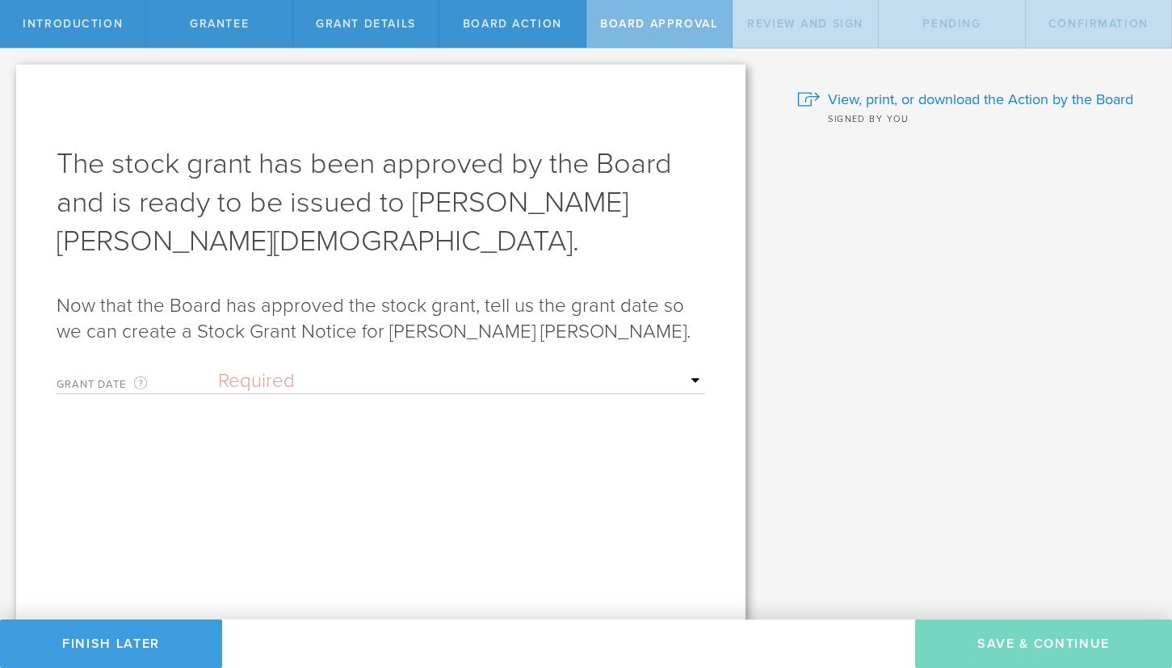
scroll to position [19, 0]
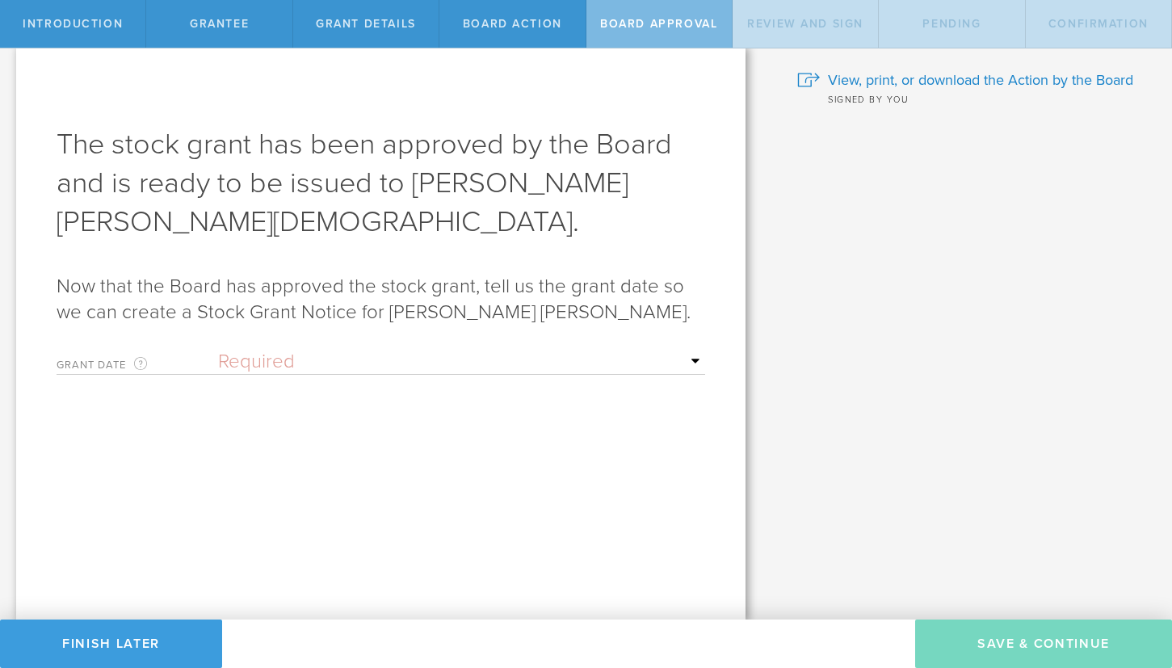
click at [254, 363] on select "Required Upon [PERSON_NAME]'s signature A specific date" at bounding box center [461, 362] width 487 height 24
